Goal: Information Seeking & Learning: Find specific fact

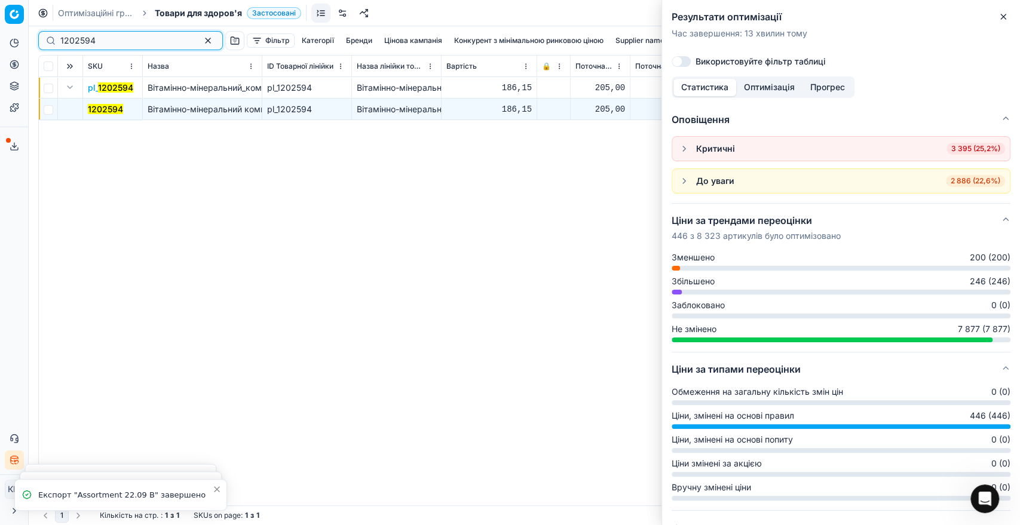
drag, startPoint x: 105, startPoint y: 41, endPoint x: 57, endPoint y: 41, distance: 48.4
click at [57, 41] on div "1202594" at bounding box center [130, 40] width 185 height 19
paste input "31377"
click at [106, 42] on input "1313774" at bounding box center [125, 41] width 131 height 12
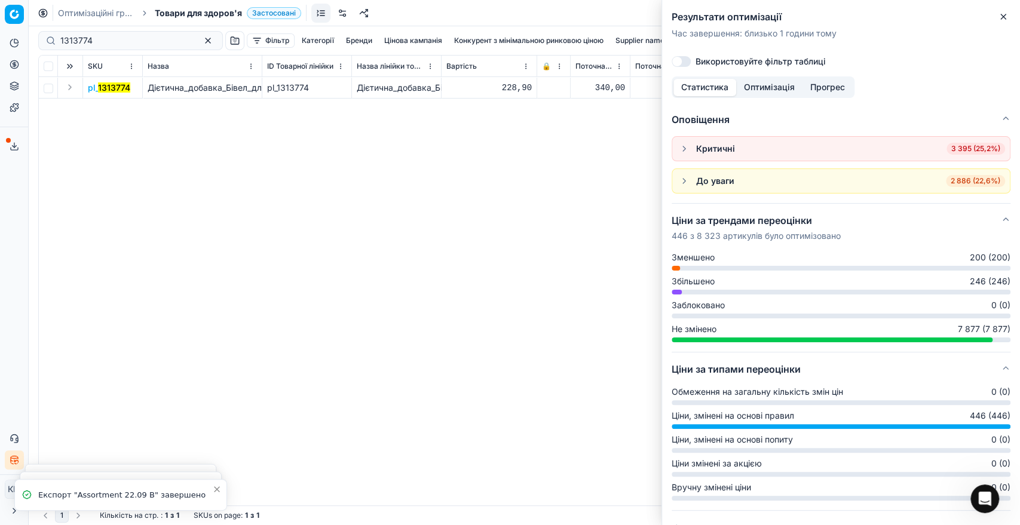
click at [69, 88] on button "Expand" at bounding box center [70, 87] width 14 height 14
click at [110, 108] on mark "1313774" at bounding box center [104, 109] width 32 height 10
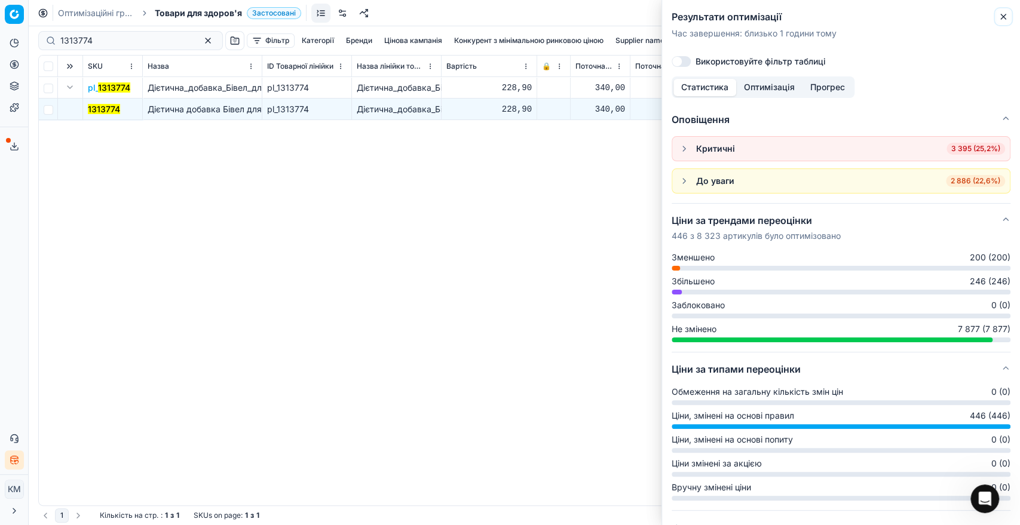
click at [1004, 16] on icon "button" at bounding box center [1003, 16] width 5 height 5
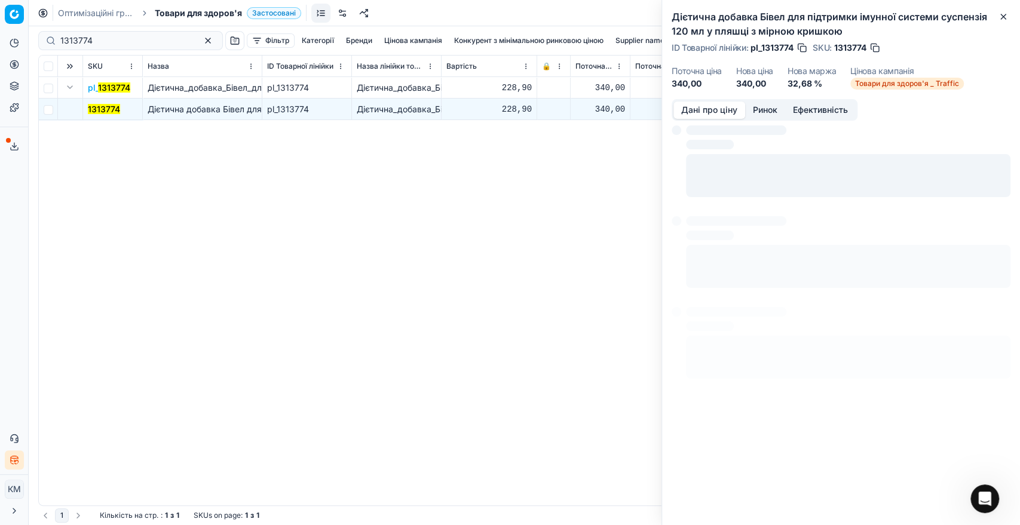
click at [722, 109] on button "Дані про ціну" at bounding box center [709, 110] width 72 height 17
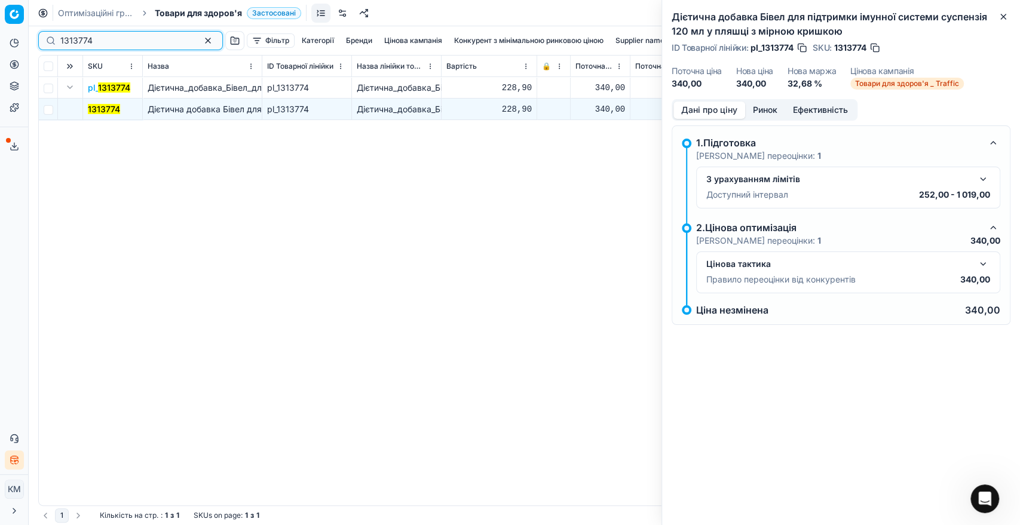
drag, startPoint x: 81, startPoint y: 36, endPoint x: 40, endPoint y: 36, distance: 41.2
click at [40, 36] on div "1313774" at bounding box center [130, 40] width 185 height 19
paste input "99673"
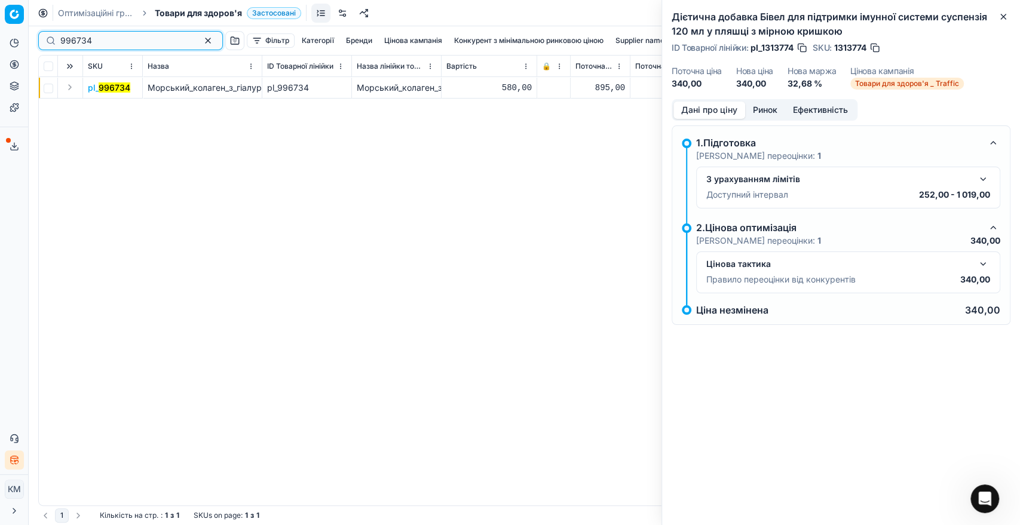
type input "996734"
click at [67, 91] on button "Expand" at bounding box center [70, 87] width 14 height 14
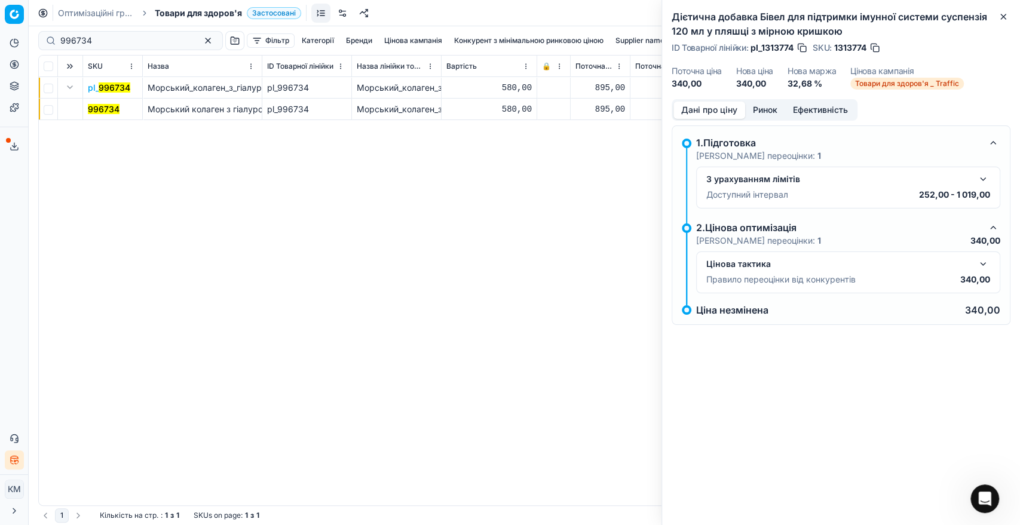
click at [108, 110] on mark "996734" at bounding box center [104, 109] width 32 height 10
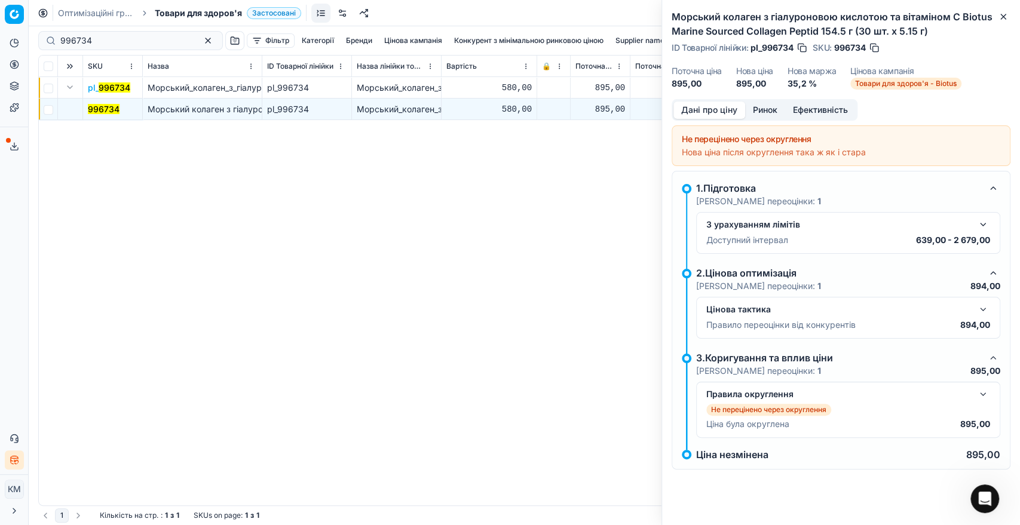
click at [981, 313] on button "button" at bounding box center [982, 309] width 14 height 14
